Goal: Find specific page/section: Find specific page/section

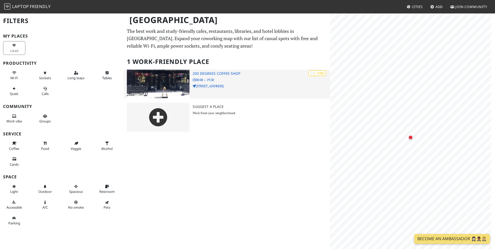
click at [220, 74] on h3 "200 Degrees Coffee Shop" at bounding box center [260, 73] width 137 height 4
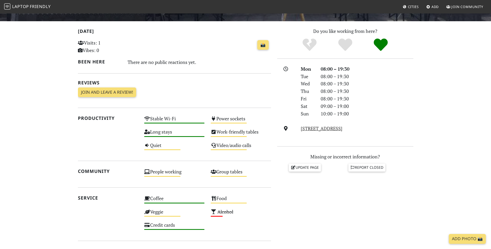
scroll to position [103, 0]
